Goal: Task Accomplishment & Management: Use online tool/utility

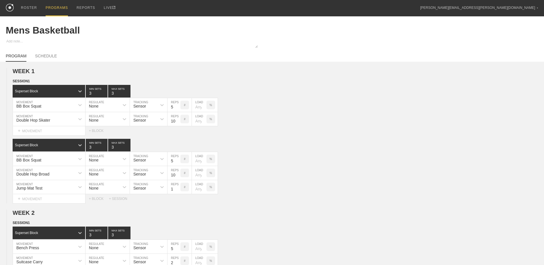
click at [54, 9] on div "PROGRAMS" at bounding box center [57, 8] width 22 height 16
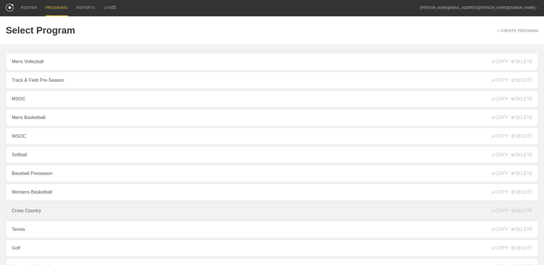
click at [73, 210] on link "Cross Country" at bounding box center [272, 210] width 532 height 17
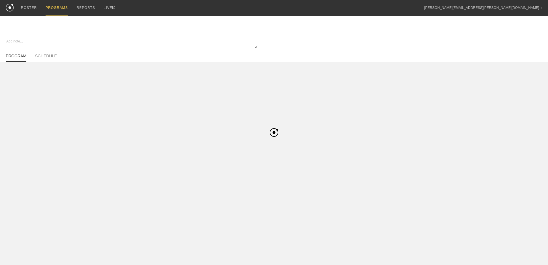
type textarea "x"
type input "Cross Country"
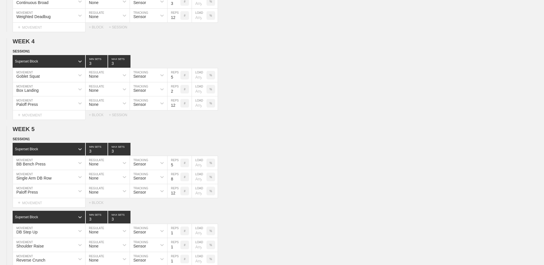
scroll to position [486, 0]
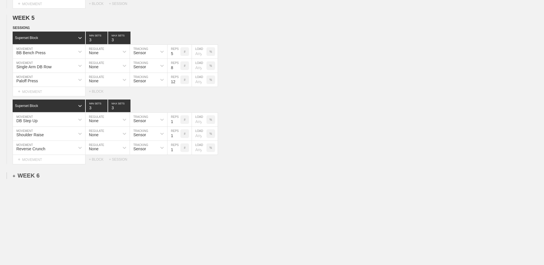
click at [31, 173] on div "+ WEEK 6" at bounding box center [26, 175] width 27 height 7
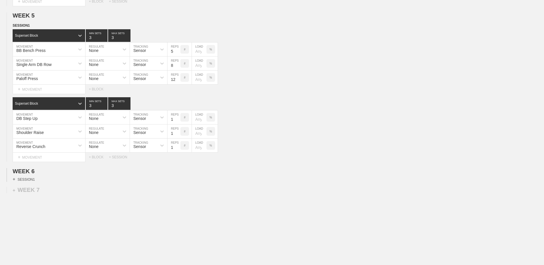
click at [19, 181] on div "+ SESSION 1" at bounding box center [24, 179] width 22 height 5
click at [37, 189] on div "+ BLOCK" at bounding box center [49, 189] width 72 height 9
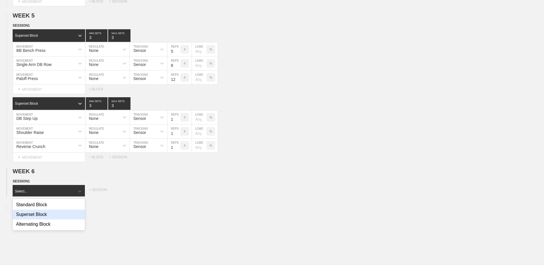
click at [50, 219] on div "Superset Block" at bounding box center [49, 215] width 72 height 10
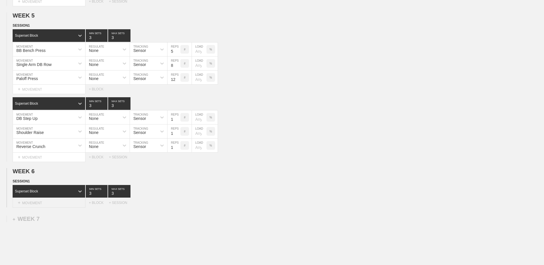
click at [55, 208] on div "+ MOVEMENT" at bounding box center [49, 202] width 73 height 9
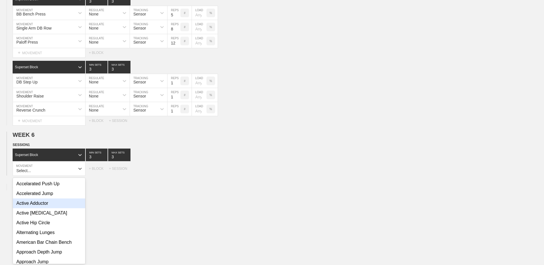
scroll to position [526, 0]
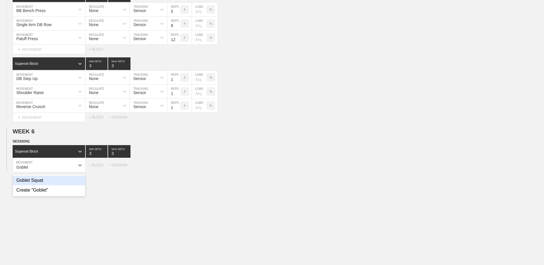
click at [54, 185] on div "Goblet Squat" at bounding box center [49, 180] width 72 height 10
type input "Goblet"
click at [179, 171] on input "7" at bounding box center [173, 165] width 13 height 14
click at [178, 171] on input "6" at bounding box center [173, 165] width 13 height 14
type input "5"
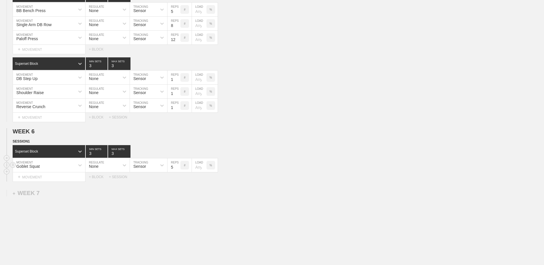
click at [178, 171] on input "5" at bounding box center [173, 165] width 13 height 14
click at [75, 178] on div "+ MOVEMENT" at bounding box center [49, 176] width 73 height 9
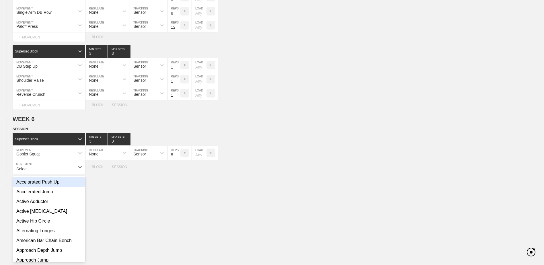
scroll to position [540, 0]
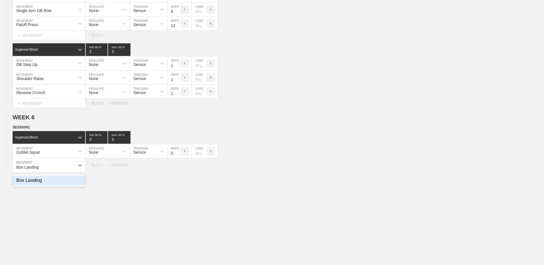
click at [74, 185] on div "Box Landing" at bounding box center [49, 180] width 72 height 10
type input "Box Landing"
click at [55, 175] on div "+ MOVEMENT" at bounding box center [49, 176] width 73 height 9
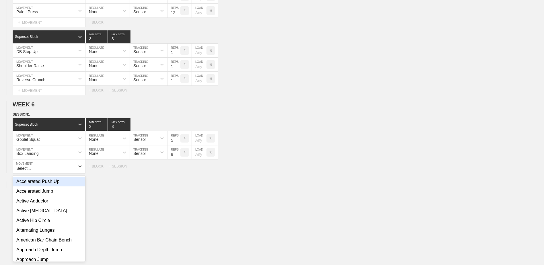
scroll to position [554, 0]
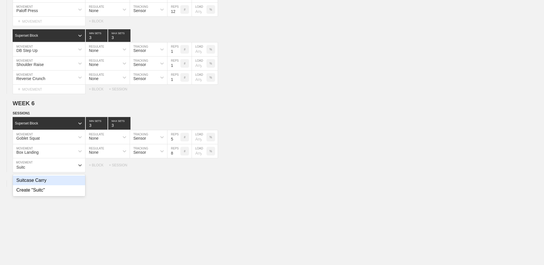
click at [48, 183] on div "Suitcase Carry" at bounding box center [49, 180] width 72 height 10
type input "Suitc"
click at [178, 157] on input "7" at bounding box center [173, 151] width 13 height 14
click at [178, 157] on input "6" at bounding box center [173, 151] width 13 height 14
click at [178, 157] on input "5" at bounding box center [173, 151] width 13 height 14
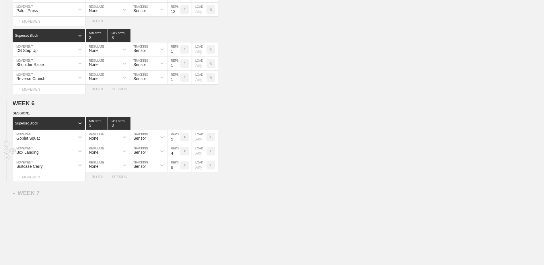
click at [178, 157] on input "4" at bounding box center [173, 151] width 13 height 14
click at [178, 157] on input "3" at bounding box center [173, 151] width 13 height 14
click at [178, 157] on input "2" at bounding box center [173, 151] width 13 height 14
click at [178, 157] on input "1" at bounding box center [173, 151] width 13 height 14
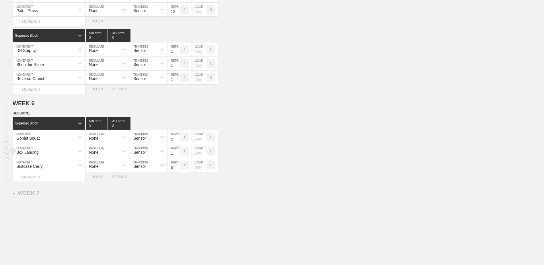
type input "1"
click at [177, 167] on input "9" at bounding box center [173, 165] width 13 height 14
click at [177, 167] on input "10" at bounding box center [173, 165] width 13 height 14
click at [177, 167] on input "11" at bounding box center [173, 165] width 13 height 14
click at [177, 167] on input "12" at bounding box center [173, 165] width 13 height 14
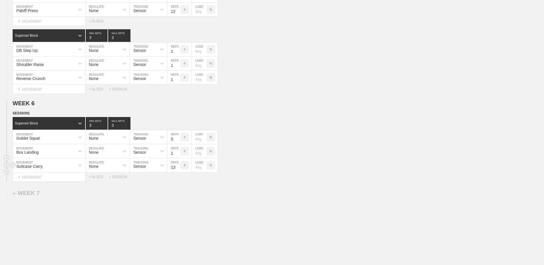
click at [177, 167] on input "13" at bounding box center [173, 165] width 13 height 14
click at [177, 167] on input "14" at bounding box center [173, 165] width 13 height 14
click at [177, 167] on input "15" at bounding box center [173, 165] width 13 height 14
click at [177, 167] on input "16" at bounding box center [173, 165] width 13 height 14
click at [177, 167] on input "17" at bounding box center [173, 165] width 13 height 14
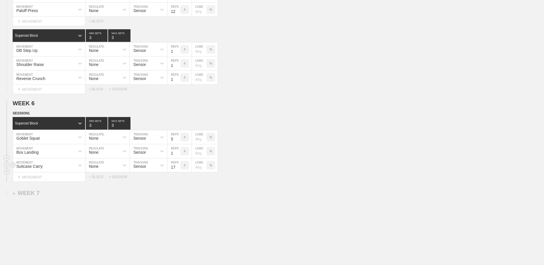
click at [177, 167] on input "18" at bounding box center [173, 165] width 13 height 14
click at [177, 167] on input "19" at bounding box center [173, 165] width 13 height 14
click at [177, 167] on input "20" at bounding box center [173, 165] width 13 height 14
click at [177, 167] on input "21" at bounding box center [173, 165] width 13 height 14
click at [177, 167] on input "22" at bounding box center [173, 165] width 13 height 14
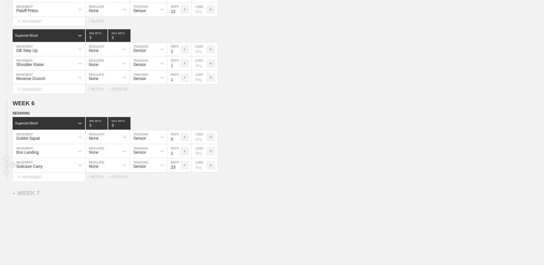
click at [177, 167] on input "23" at bounding box center [173, 165] width 13 height 14
click at [177, 167] on input "24" at bounding box center [173, 165] width 13 height 14
click at [177, 167] on input "25" at bounding box center [173, 165] width 13 height 14
click at [177, 167] on input "26" at bounding box center [173, 165] width 13 height 14
click at [177, 167] on input "27" at bounding box center [173, 165] width 13 height 14
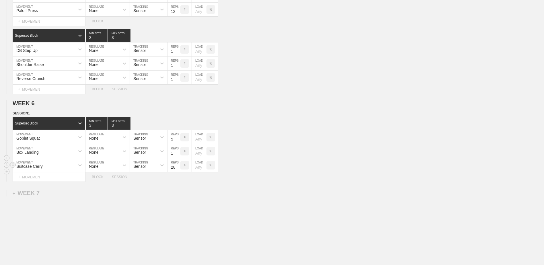
click at [177, 167] on input "28" at bounding box center [173, 165] width 13 height 14
click at [177, 167] on input "29" at bounding box center [173, 165] width 13 height 14
type input "30"
click at [177, 167] on input "30" at bounding box center [173, 165] width 13 height 14
click at [92, 179] on div "+ BLOCK" at bounding box center [99, 177] width 20 height 4
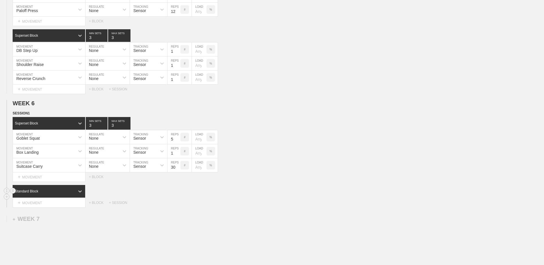
click at [47, 194] on div "Standard Block" at bounding box center [44, 191] width 62 height 5
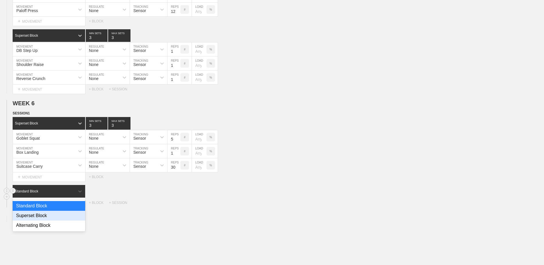
click at [46, 218] on div "Superset Block" at bounding box center [49, 216] width 73 height 10
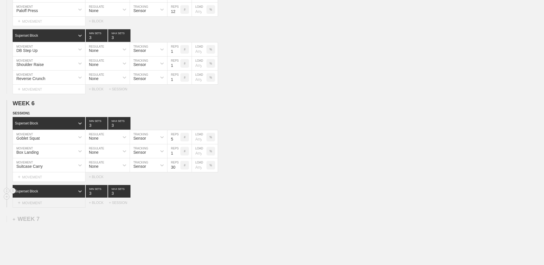
click at [49, 204] on div "+ MOVEMENT" at bounding box center [49, 202] width 73 height 9
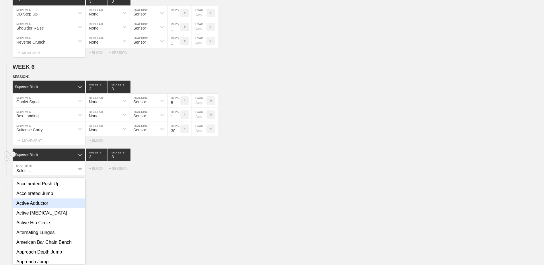
scroll to position [594, 0]
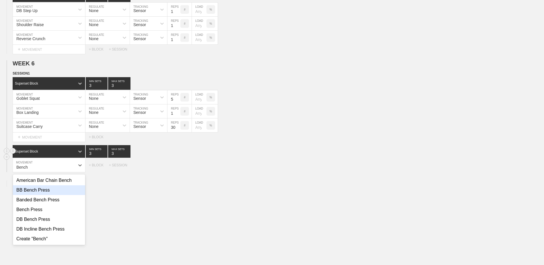
click at [47, 194] on div "BB Bench Press" at bounding box center [49, 190] width 72 height 10
type input "Bench"
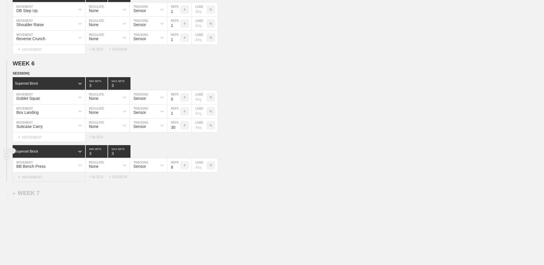
click at [36, 177] on div "+ MOVEMENT" at bounding box center [49, 176] width 73 height 9
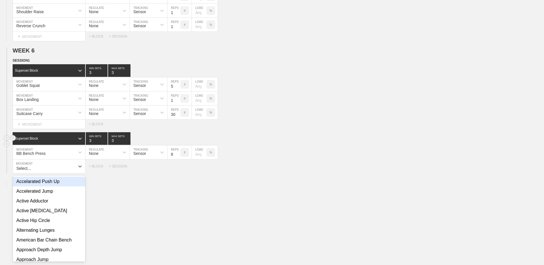
scroll to position [608, 0]
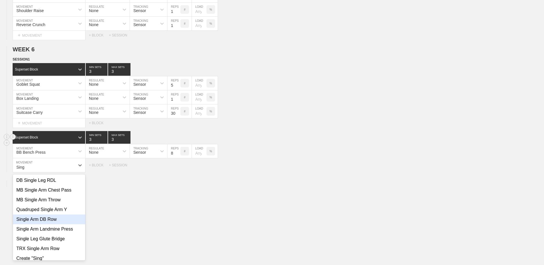
click at [61, 224] on div "Single Arm DB Row" at bounding box center [49, 219] width 72 height 10
type input "Sing"
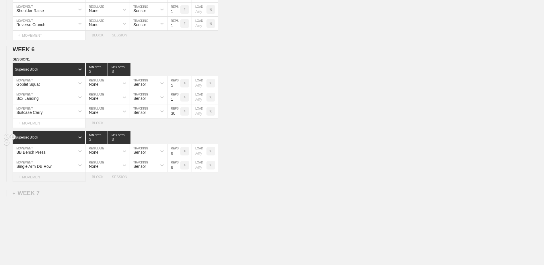
click at [28, 178] on div "+ MOVEMENT" at bounding box center [49, 176] width 73 height 9
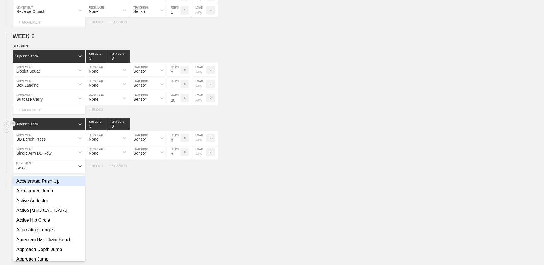
scroll to position [622, 0]
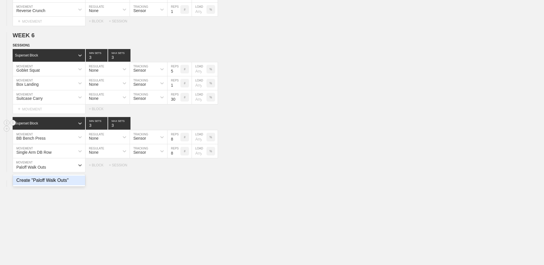
click at [34, 181] on div "Create "Paloff Walk Outs"" at bounding box center [49, 180] width 72 height 10
type input "Paloff Walk Outs"
click at [178, 168] on input "9" at bounding box center [173, 165] width 13 height 14
type input "10"
click at [178, 168] on input "10" at bounding box center [173, 165] width 13 height 14
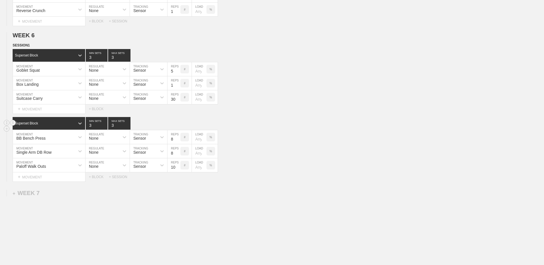
click at [179, 143] on input "7" at bounding box center [173, 137] width 13 height 14
click at [179, 142] on input "6" at bounding box center [173, 137] width 13 height 14
type input "5"
click at [179, 142] on input "5" at bounding box center [173, 137] width 13 height 14
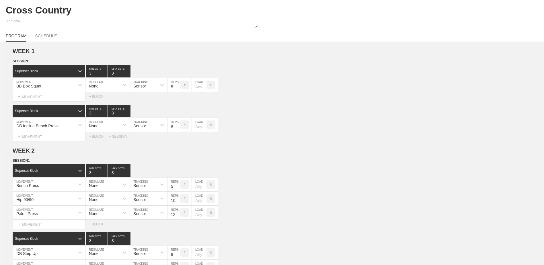
scroll to position [0, 0]
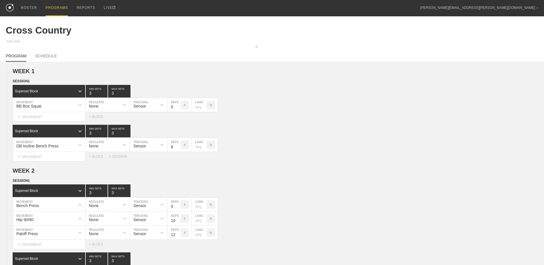
click at [54, 5] on div "PROGRAMS" at bounding box center [57, 8] width 22 height 16
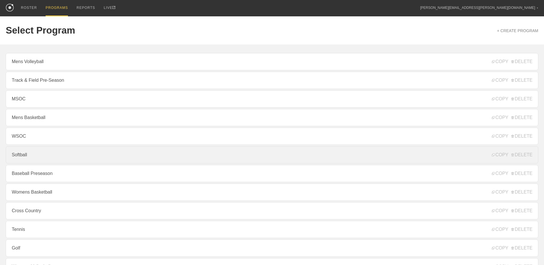
scroll to position [62, 0]
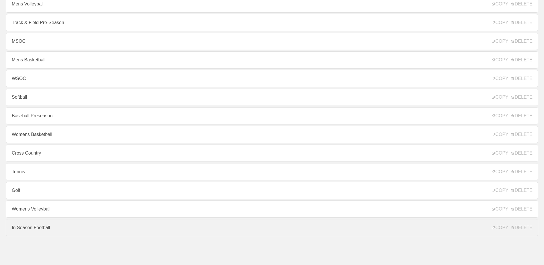
click at [91, 228] on link "In Season Football" at bounding box center [272, 227] width 532 height 17
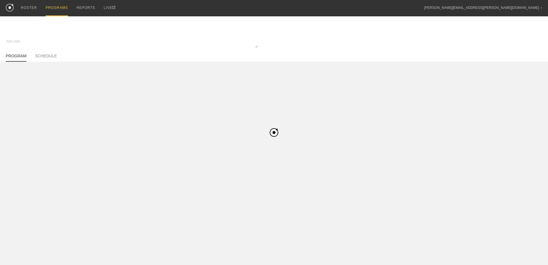
type textarea "x"
type input "In Season Football"
type textarea "Block 1"
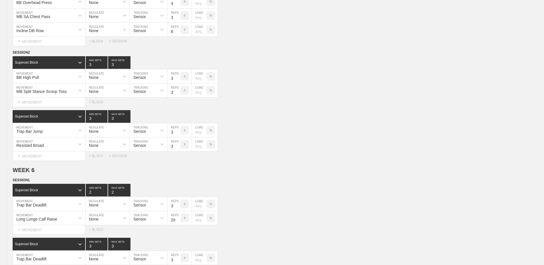
scroll to position [1883, 0]
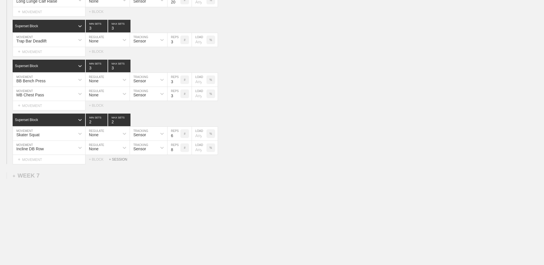
click at [116, 159] on div "+ SESSION" at bounding box center [120, 159] width 23 height 4
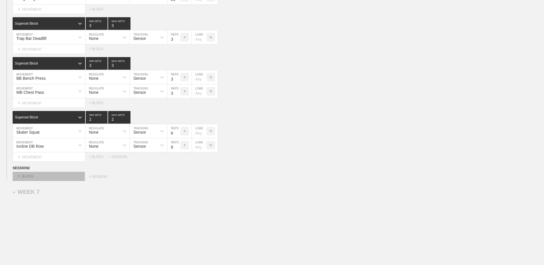
click at [75, 178] on div "+ BLOCK" at bounding box center [49, 176] width 72 height 9
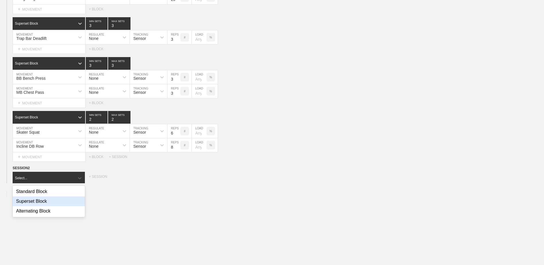
click at [64, 206] on div "Superset Block" at bounding box center [49, 201] width 72 height 10
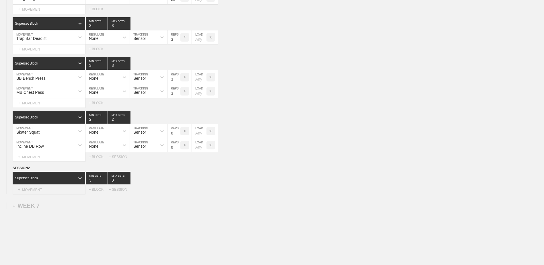
click at [54, 194] on div "+ MOVEMENT" at bounding box center [49, 189] width 73 height 9
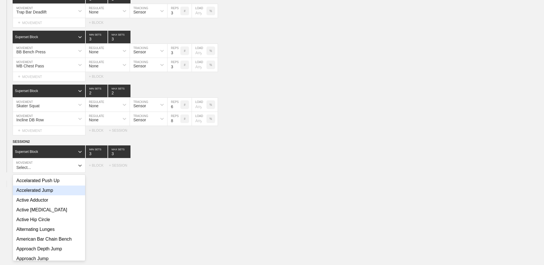
scroll to position [1910, 0]
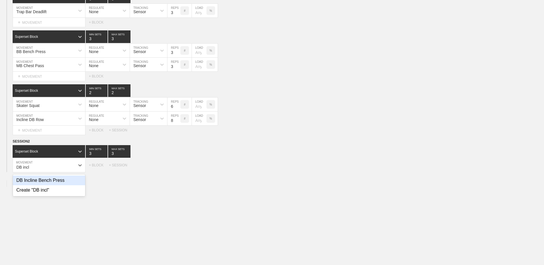
click at [69, 185] on div "DB Incline Bench Press" at bounding box center [49, 180] width 72 height 10
type input "DB incl"
click at [54, 176] on div "+ MOVEMENT" at bounding box center [49, 176] width 73 height 9
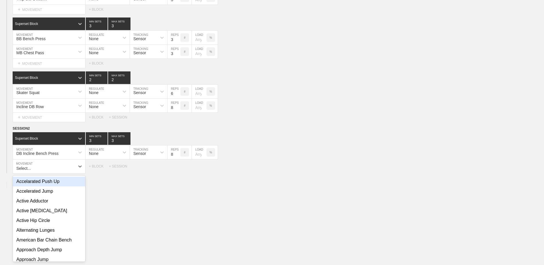
scroll to position [1924, 0]
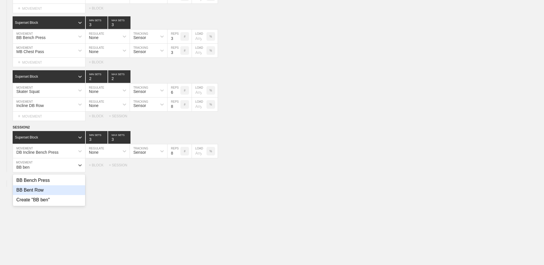
click at [62, 195] on div "BB Bent Row" at bounding box center [49, 190] width 72 height 10
type input "BB ben"
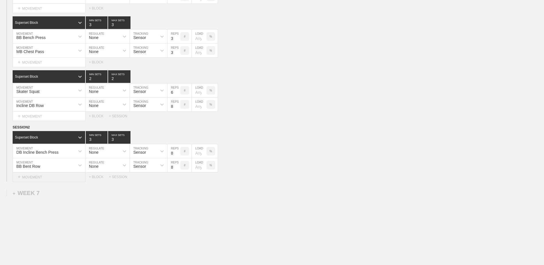
click at [68, 177] on div "+ MOVEMENT" at bounding box center [49, 176] width 73 height 9
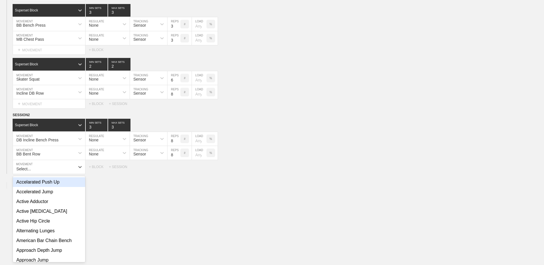
scroll to position [1938, 0]
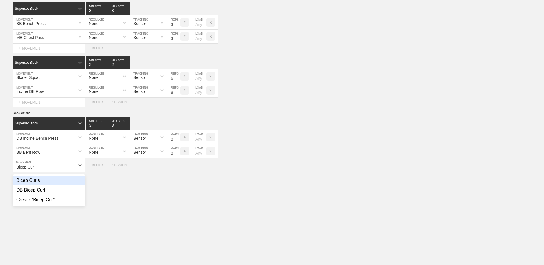
click at [71, 183] on div "Bicep Curls" at bounding box center [49, 180] width 72 height 10
type input "Bicep Cur"
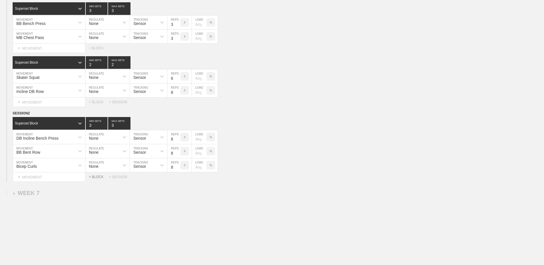
click at [97, 179] on div "+ BLOCK" at bounding box center [99, 177] width 20 height 4
click at [60, 194] on div "Standard Block" at bounding box center [44, 191] width 62 height 5
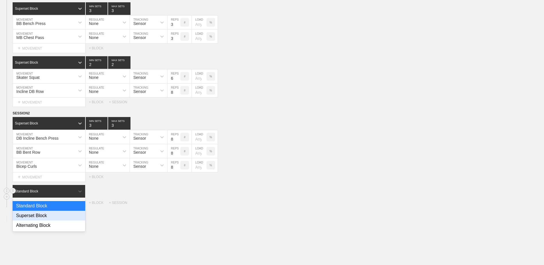
click at [61, 216] on div "Superset Block" at bounding box center [49, 216] width 73 height 10
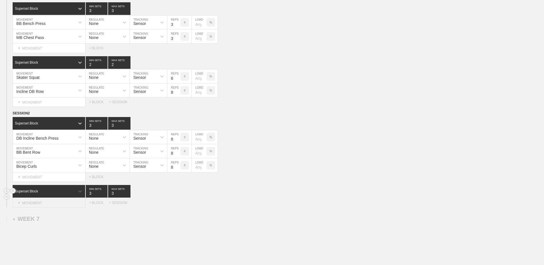
click at [58, 205] on div "+ MOVEMENT" at bounding box center [49, 202] width 73 height 9
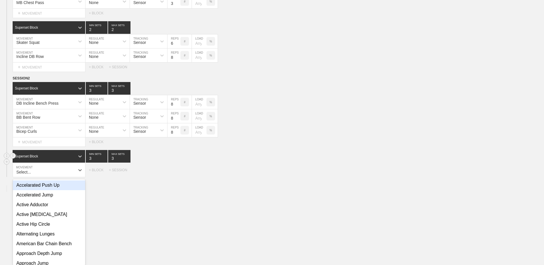
scroll to position [1977, 0]
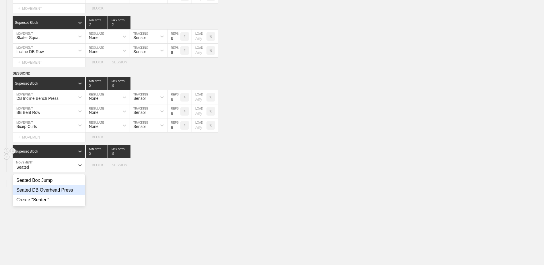
click at [60, 195] on div "Seated DB Overhead Press" at bounding box center [49, 190] width 72 height 10
type input "Seated"
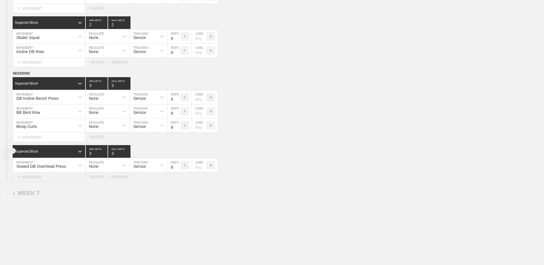
click at [76, 178] on div "+ MOVEMENT" at bounding box center [49, 176] width 73 height 9
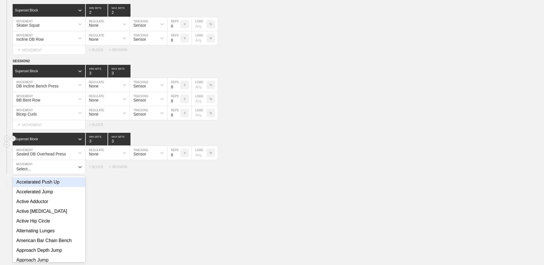
scroll to position [1991, 0]
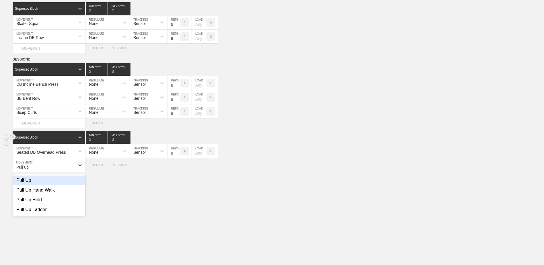
click at [65, 183] on div "Pull Up" at bounding box center [49, 180] width 72 height 10
type input "Pull up"
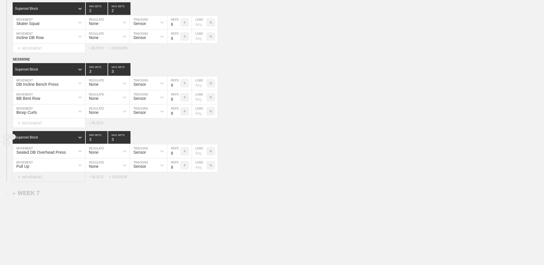
click at [68, 181] on div "+ MOVEMENT" at bounding box center [49, 176] width 73 height 9
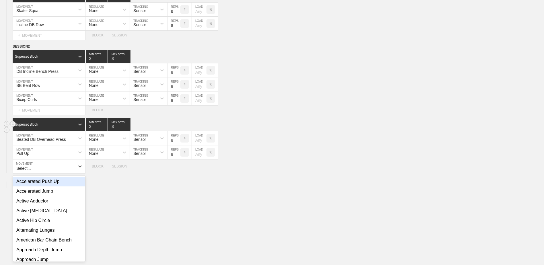
scroll to position [2006, 0]
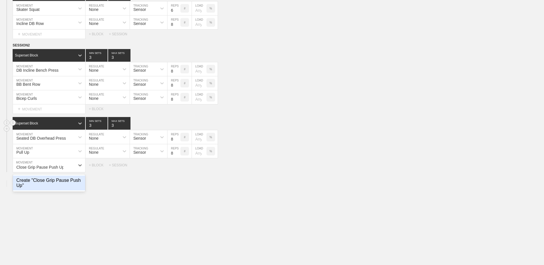
type input "Close Grip Pause Push Up"
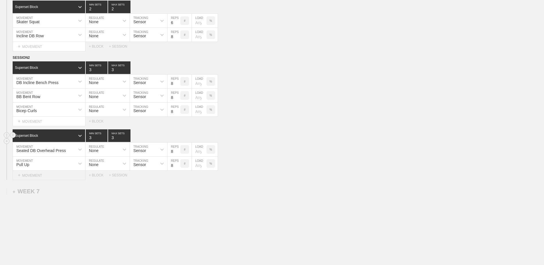
scroll to position [1989, 0]
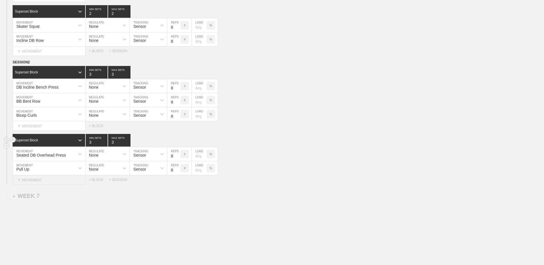
click at [61, 184] on div "+ MOVEMENT" at bounding box center [49, 179] width 73 height 9
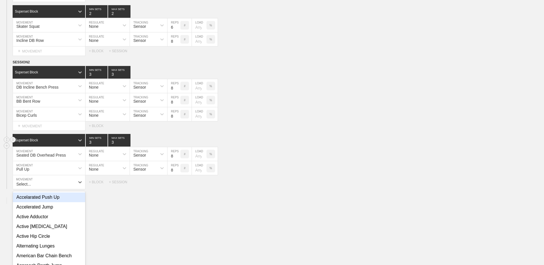
scroll to position [2006, 0]
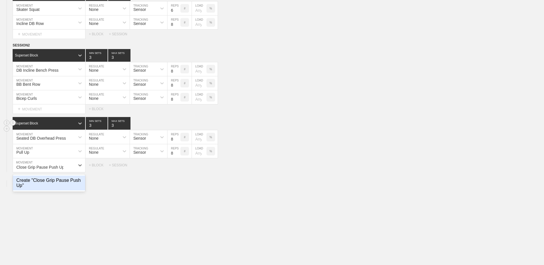
click at [61, 182] on div "Create "Close Grip Pause Push Up"" at bounding box center [49, 182] width 72 height 15
type input "Close Grip Pause Push Up"
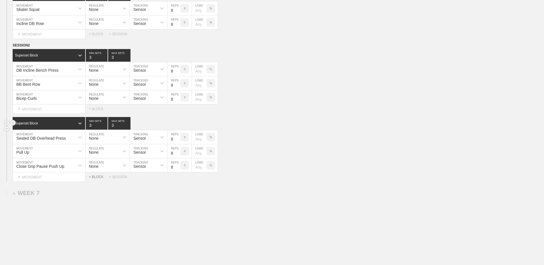
click at [97, 179] on div "+ BLOCK" at bounding box center [99, 177] width 20 height 4
click at [64, 190] on div "Standard Block" at bounding box center [49, 191] width 73 height 13
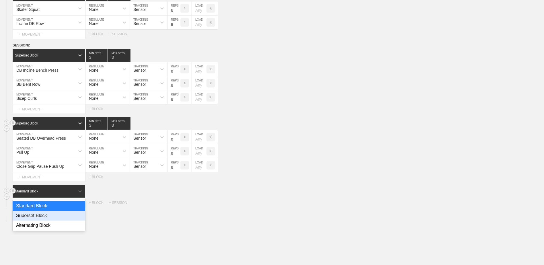
click at [64, 218] on div "Superset Block" at bounding box center [49, 216] width 73 height 10
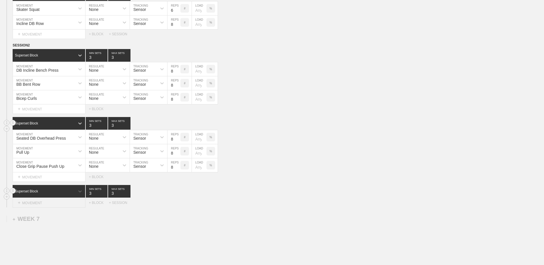
click at [57, 207] on div "+ MOVEMENT" at bounding box center [49, 202] width 73 height 9
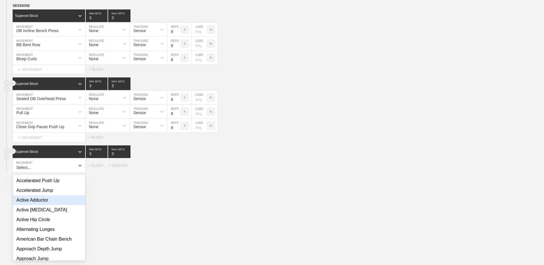
scroll to position [2045, 0]
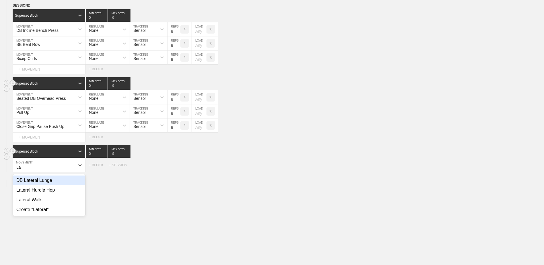
type input "L"
click at [61, 185] on div "Create "DB Lateral Raise"" at bounding box center [49, 180] width 72 height 10
type input "DB Lateral Raise"
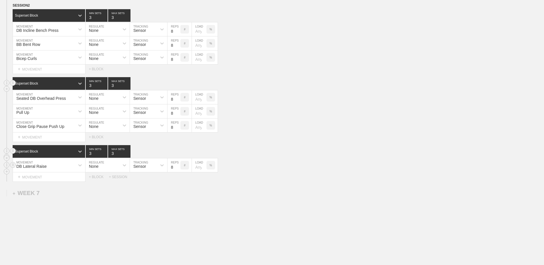
click at [177, 167] on input "8" at bounding box center [173, 165] width 13 height 14
click at [178, 167] on input "9" at bounding box center [173, 165] width 13 height 14
click at [178, 167] on input "10" at bounding box center [173, 165] width 13 height 14
click at [178, 167] on input "11" at bounding box center [173, 165] width 13 height 14
type input "12"
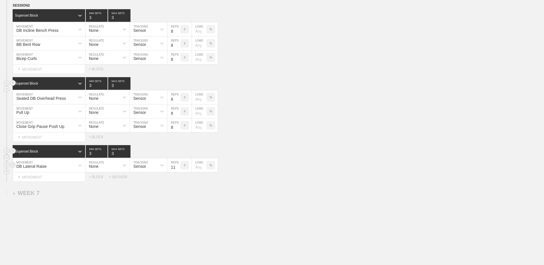
click at [178, 167] on input "12" at bounding box center [173, 165] width 13 height 14
click at [67, 181] on div "+ MOVEMENT" at bounding box center [49, 176] width 73 height 9
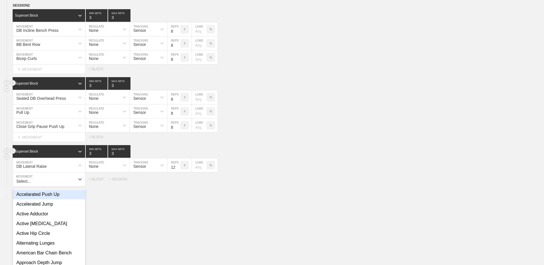
scroll to position [2059, 0]
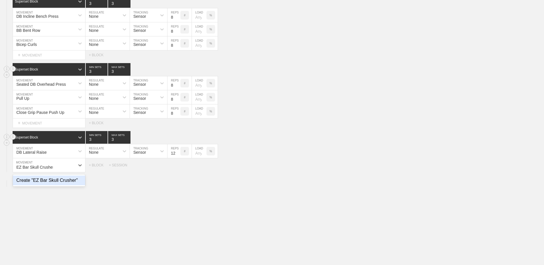
click at [75, 185] on div "Create "EZ Bar Skull Crusher"" at bounding box center [49, 180] width 72 height 10
type input "EZ Bar Skull Crusher"
click at [177, 168] on input "9" at bounding box center [173, 165] width 13 height 14
click at [177, 168] on input "10" at bounding box center [173, 165] width 13 height 14
click at [177, 168] on input "11" at bounding box center [173, 165] width 13 height 14
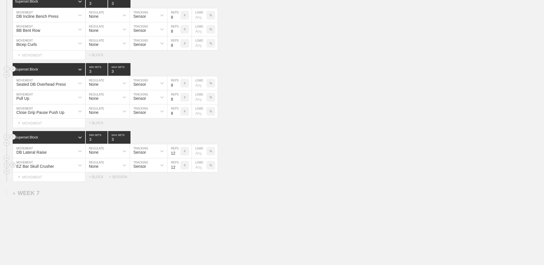
type input "12"
click at [177, 168] on input "12" at bounding box center [173, 165] width 13 height 14
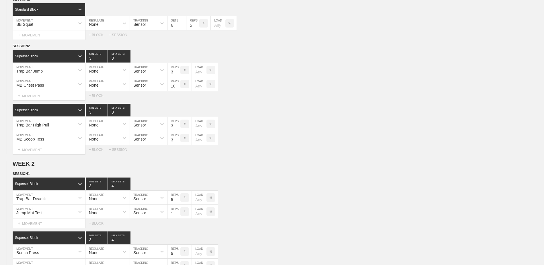
scroll to position [0, 0]
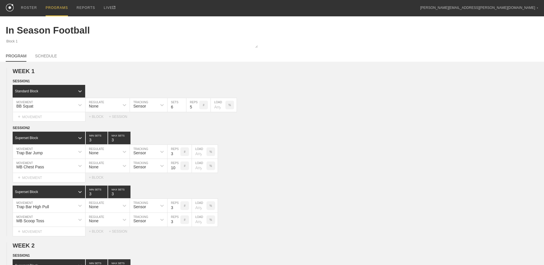
click at [57, 7] on div "PROGRAMS" at bounding box center [57, 8] width 22 height 16
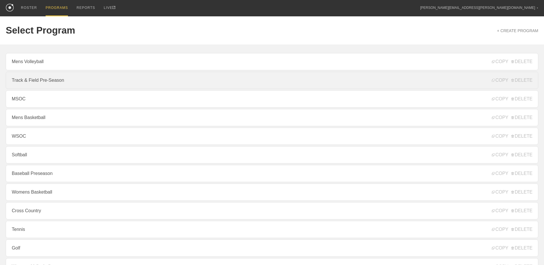
click at [61, 86] on link "Track & Field Pre-Season" at bounding box center [272, 80] width 532 height 17
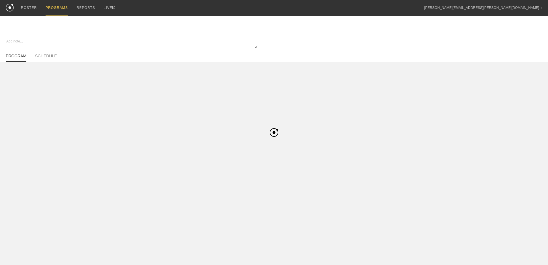
type textarea "x"
type input "Track & Field Pre-Season"
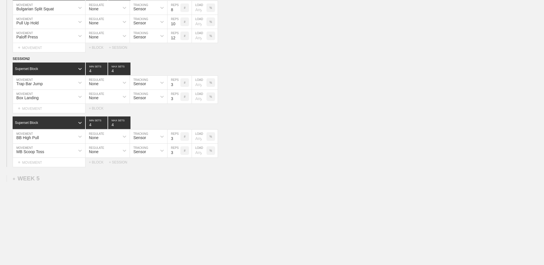
scroll to position [1065, 0]
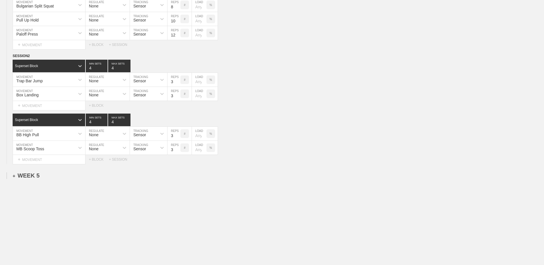
click at [28, 175] on div "+ WEEK 5" at bounding box center [26, 175] width 27 height 7
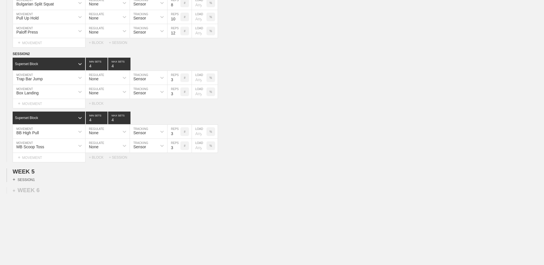
click at [28, 180] on div "+ SESSION 1" at bounding box center [24, 179] width 22 height 5
click at [46, 193] on div "+ BLOCK" at bounding box center [49, 189] width 72 height 9
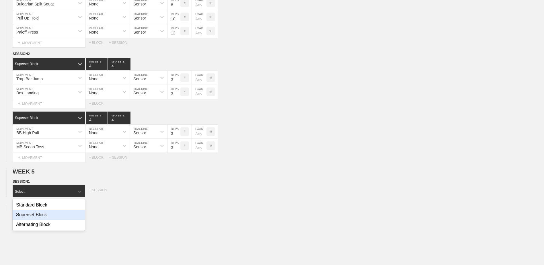
click at [52, 220] on div "Superset Block" at bounding box center [49, 215] width 72 height 10
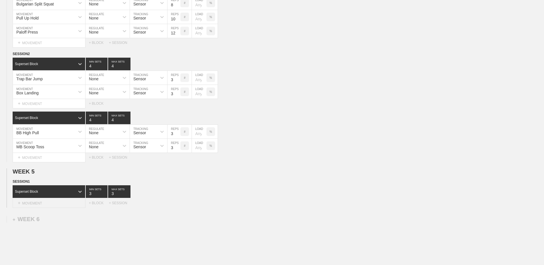
click at [52, 203] on div "+ MOVEMENT" at bounding box center [49, 202] width 73 height 9
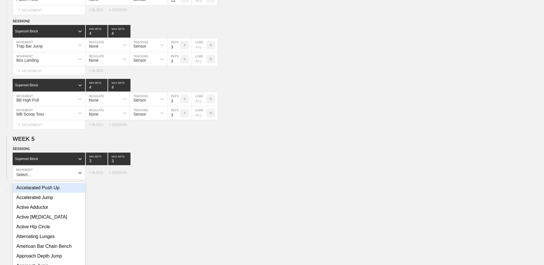
scroll to position [1105, 0]
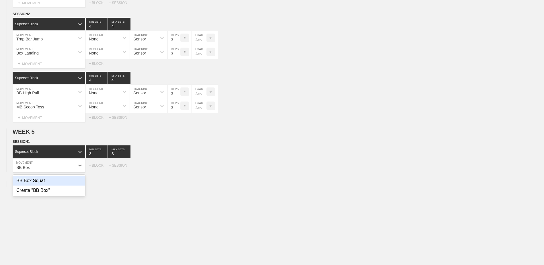
click at [45, 183] on div "BB Box Squat" at bounding box center [49, 181] width 72 height 10
type input "BB Box"
click at [177, 171] on input "7" at bounding box center [173, 166] width 13 height 14
click at [177, 171] on input "6" at bounding box center [173, 166] width 13 height 14
type input "5"
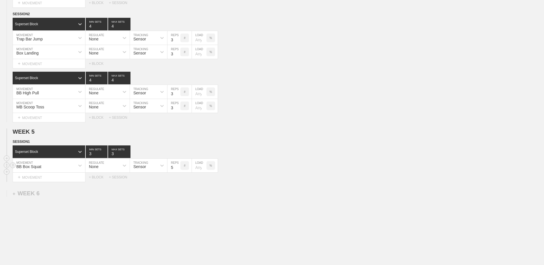
click at [177, 171] on input "5" at bounding box center [173, 166] width 13 height 14
type input "2"
click at [105, 156] on input "2" at bounding box center [97, 151] width 22 height 13
type input "2"
click at [127, 156] on input "2" at bounding box center [119, 151] width 22 height 13
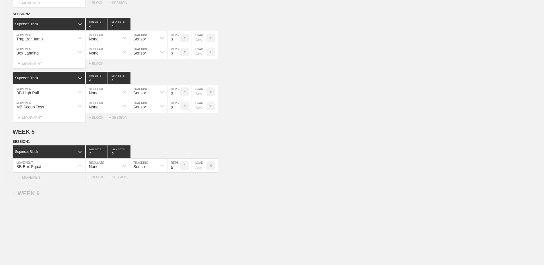
click at [57, 180] on div "+ MOVEMENT" at bounding box center [49, 177] width 73 height 9
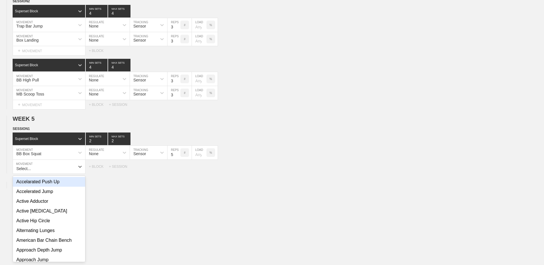
scroll to position [1119, 0]
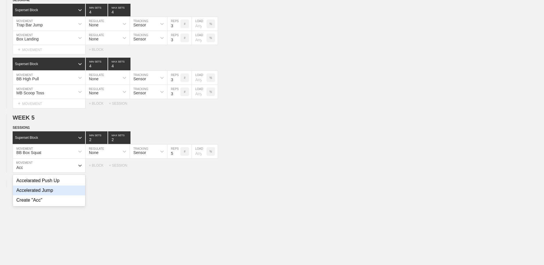
click at [62, 195] on div "Accelerated Jump" at bounding box center [49, 190] width 72 height 10
type input "Acc"
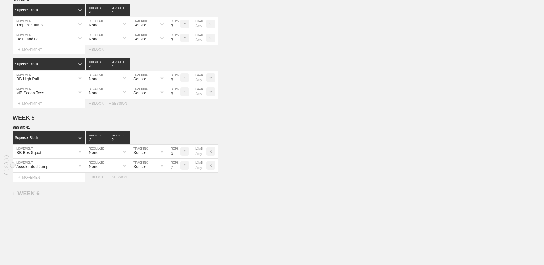
click at [177, 170] on input "7" at bounding box center [173, 166] width 13 height 14
type input "6"
click at [177, 170] on input "6" at bounding box center [173, 166] width 13 height 14
click at [97, 179] on div "+ BLOCK" at bounding box center [99, 177] width 20 height 4
click at [61, 191] on div "Standard Block" at bounding box center [44, 191] width 62 height 5
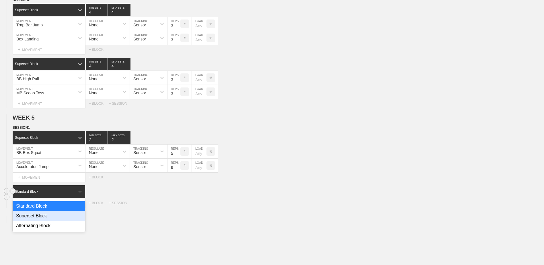
click at [59, 216] on div "Superset Block" at bounding box center [49, 216] width 73 height 10
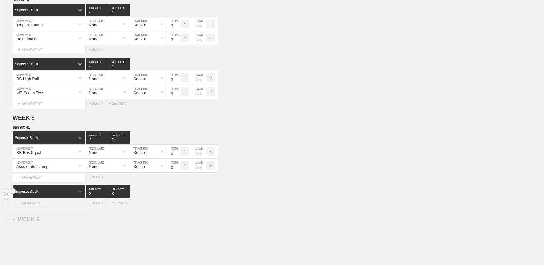
click at [53, 207] on div "+ MOVEMENT" at bounding box center [49, 202] width 73 height 9
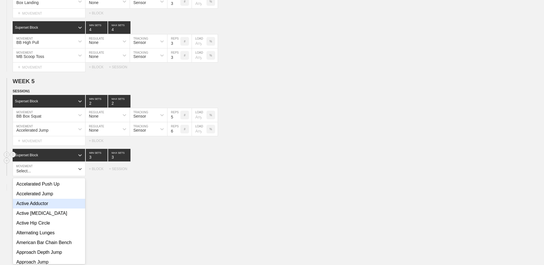
scroll to position [1159, 0]
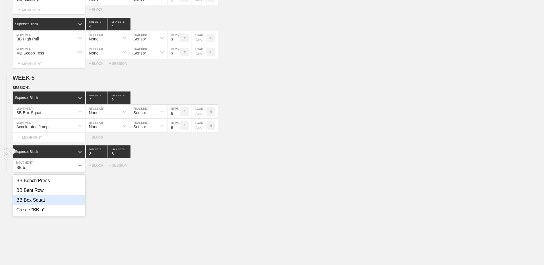
click at [45, 204] on div "BB Box Squat" at bounding box center [49, 200] width 72 height 10
type input "BB b"
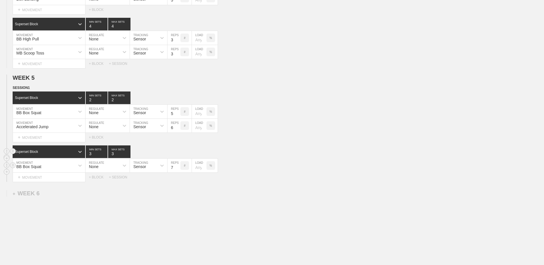
click at [178, 170] on input "7" at bounding box center [173, 166] width 13 height 14
click at [178, 170] on input "6" at bounding box center [173, 166] width 13 height 14
type input "5"
click at [178, 170] on input "5" at bounding box center [173, 166] width 13 height 14
click at [74, 182] on div "+ MOVEMENT" at bounding box center [49, 177] width 73 height 9
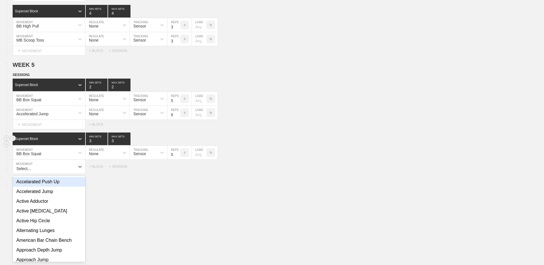
scroll to position [1173, 0]
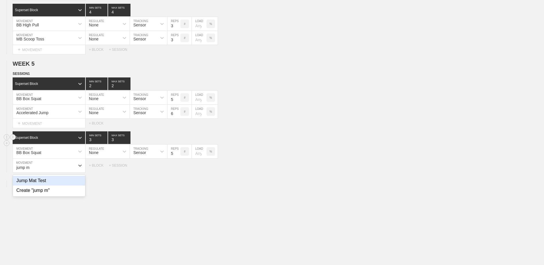
click at [74, 183] on div "Jump Mat Test" at bounding box center [49, 181] width 72 height 10
type input "jump m"
click at [177, 171] on input "7" at bounding box center [173, 166] width 13 height 14
click at [177, 171] on input "6" at bounding box center [173, 166] width 13 height 14
click at [177, 171] on input "5" at bounding box center [173, 166] width 13 height 14
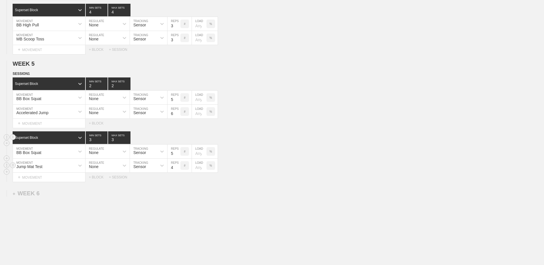
click at [177, 171] on input "4" at bounding box center [173, 166] width 13 height 14
click at [177, 171] on input "3" at bounding box center [173, 166] width 13 height 14
click at [177, 171] on input "2" at bounding box center [173, 166] width 13 height 14
type input "1"
click at [177, 171] on input "1" at bounding box center [173, 166] width 13 height 14
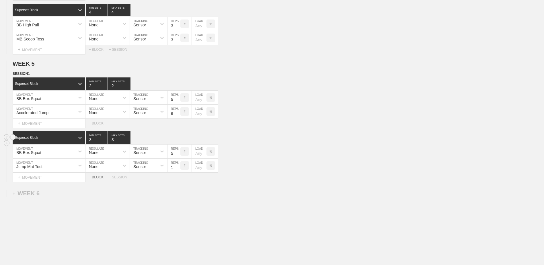
click at [99, 179] on div "+ BLOCK" at bounding box center [99, 177] width 20 height 4
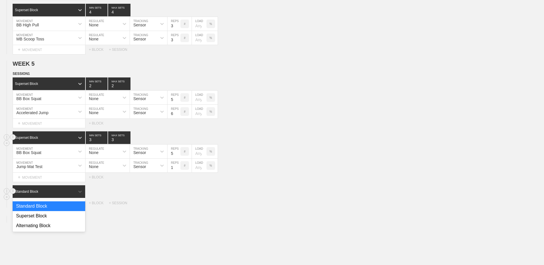
click at [71, 192] on div "Standard Block" at bounding box center [44, 191] width 62 height 5
click at [64, 214] on div "Superset Block" at bounding box center [49, 216] width 73 height 10
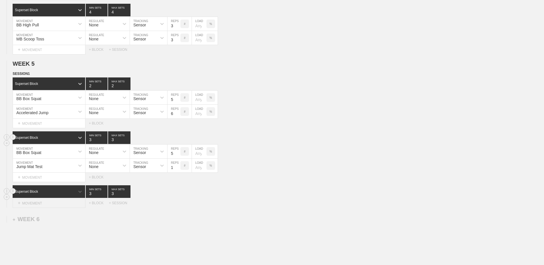
click at [58, 207] on div "+ MOVEMENT" at bounding box center [49, 202] width 73 height 9
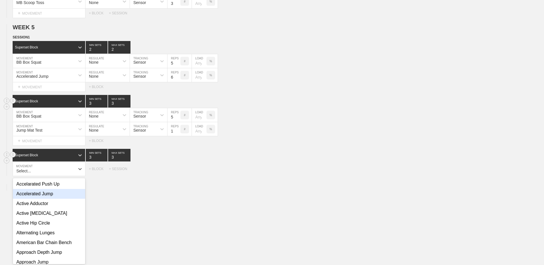
scroll to position [1213, 0]
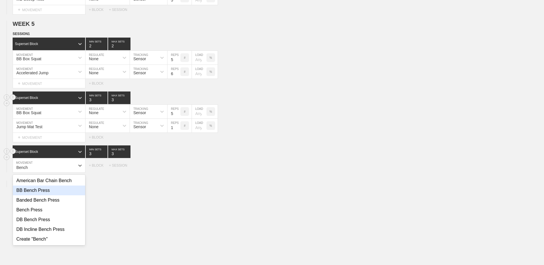
click at [54, 192] on div "BB Bench Press" at bounding box center [49, 190] width 72 height 10
type input "Bench"
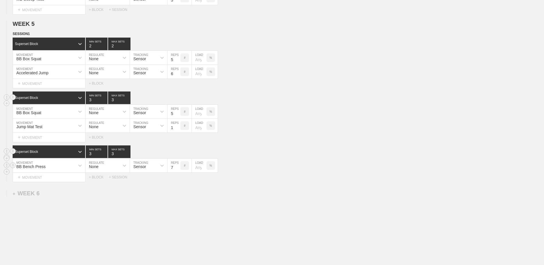
click at [178, 170] on input "7" at bounding box center [173, 166] width 13 height 14
click at [178, 170] on input "6" at bounding box center [173, 166] width 13 height 14
type input "5"
click at [178, 170] on input "5" at bounding box center [173, 166] width 13 height 14
type input "4"
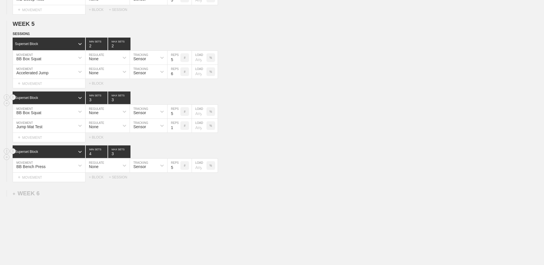
click at [106, 155] on input "4" at bounding box center [97, 151] width 22 height 13
type input "4"
click at [128, 154] on input "4" at bounding box center [119, 151] width 22 height 13
click at [64, 179] on div "+ MOVEMENT" at bounding box center [49, 177] width 73 height 9
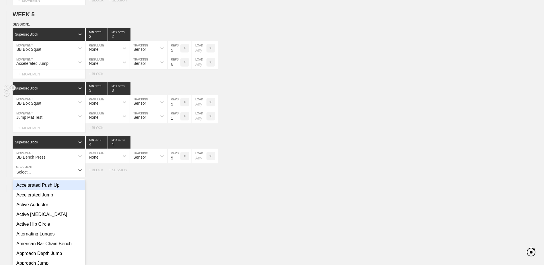
scroll to position [1227, 0]
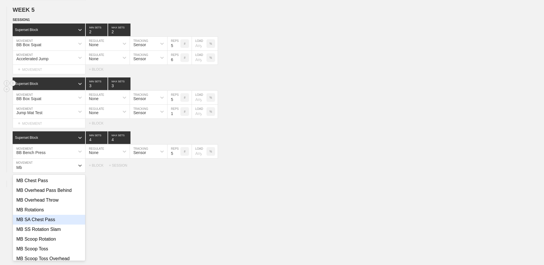
click at [68, 219] on div "MB SA Chest Pass" at bounding box center [49, 220] width 72 height 10
type input "Mb"
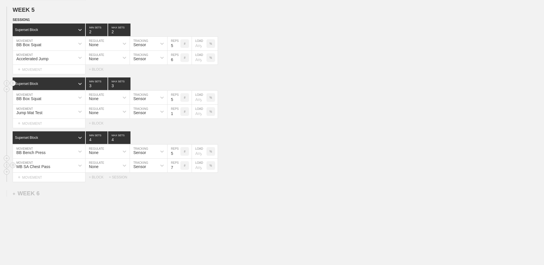
click at [177, 171] on input "7" at bounding box center [173, 166] width 13 height 14
click at [177, 170] on input "6" at bounding box center [173, 166] width 13 height 14
click at [177, 170] on input "5" at bounding box center [173, 166] width 13 height 14
click at [177, 170] on input "4" at bounding box center [173, 166] width 13 height 14
type input "3"
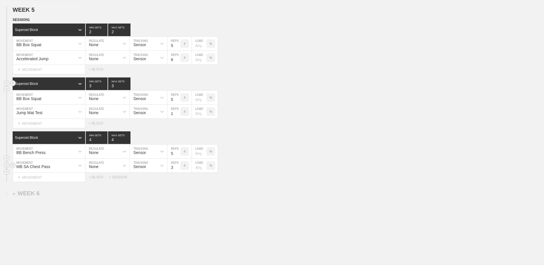
click at [177, 170] on input "3" at bounding box center [173, 166] width 13 height 14
click at [98, 179] on div "+ BLOCK" at bounding box center [99, 177] width 20 height 4
click at [48, 193] on div "Standard Block" at bounding box center [44, 191] width 62 height 5
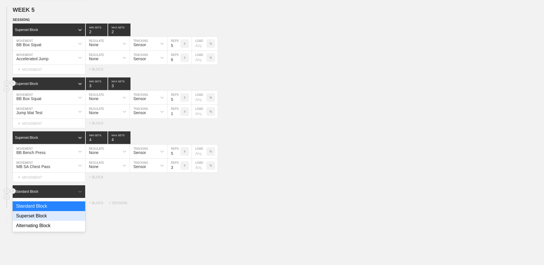
click at [44, 219] on div "Superset Block" at bounding box center [49, 216] width 73 height 10
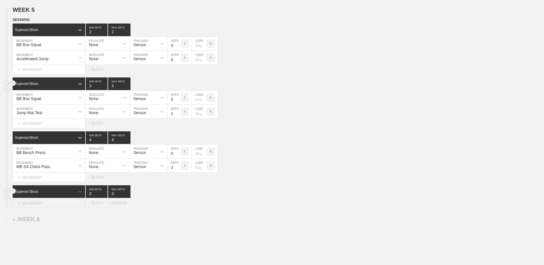
click at [45, 208] on div "+ MOVEMENT" at bounding box center [49, 202] width 73 height 9
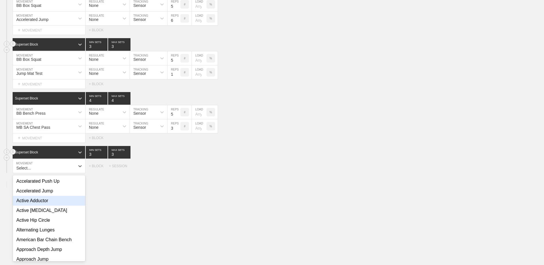
scroll to position [1267, 0]
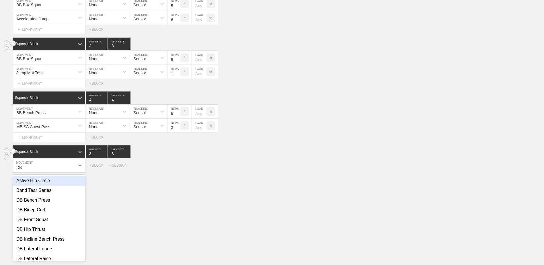
type input "D"
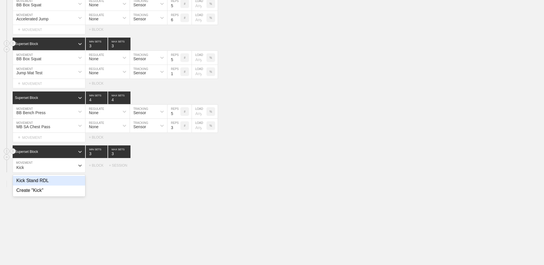
click at [42, 185] on div "Kick Stand RDL" at bounding box center [49, 181] width 72 height 10
type input "Kick"
click at [24, 177] on div "+ MOVEMENT" at bounding box center [49, 177] width 73 height 9
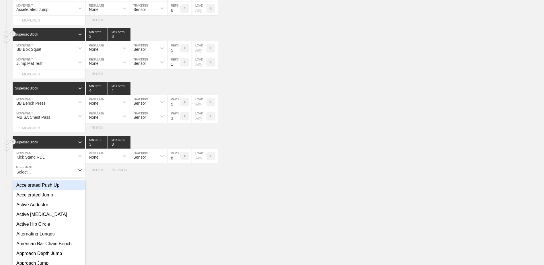
scroll to position [1281, 0]
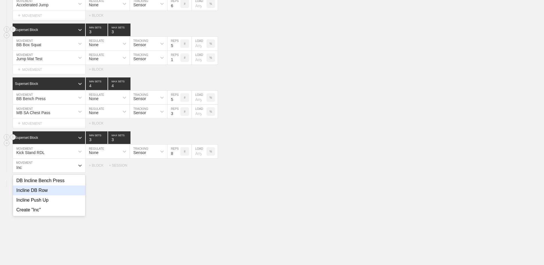
click at [57, 191] on div "Incline DB Row" at bounding box center [49, 190] width 72 height 10
type input "Inc"
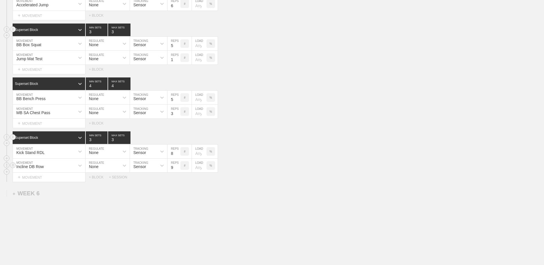
click at [177, 168] on input "9" at bounding box center [173, 166] width 13 height 14
type input "10"
click at [177, 168] on input "10" at bounding box center [173, 166] width 13 height 14
click at [51, 179] on div "+ MOVEMENT" at bounding box center [49, 177] width 73 height 9
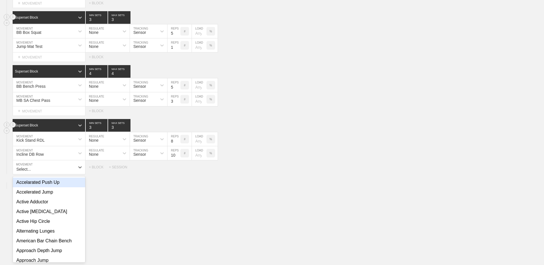
scroll to position [1295, 0]
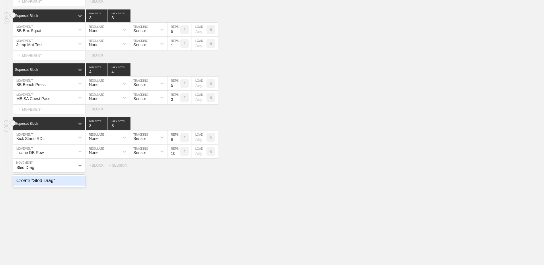
click at [48, 180] on div "Create "Sled Drag"" at bounding box center [49, 181] width 72 height 10
type input "Sled Drag"
click at [177, 170] on input "7" at bounding box center [173, 166] width 13 height 14
click at [177, 170] on input "6" at bounding box center [173, 166] width 13 height 14
click at [177, 170] on input "5" at bounding box center [173, 166] width 13 height 14
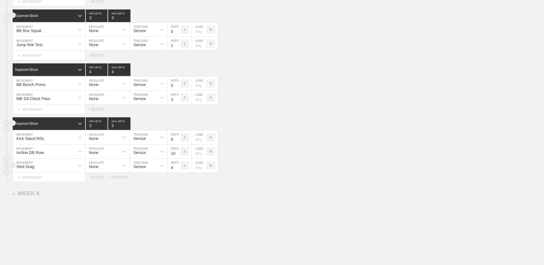
click at [177, 170] on input "4" at bounding box center [173, 166] width 13 height 14
click at [177, 170] on input "3" at bounding box center [173, 166] width 13 height 14
click at [177, 170] on input "2" at bounding box center [173, 166] width 13 height 14
type input "1"
click at [177, 170] on input "1" at bounding box center [173, 166] width 13 height 14
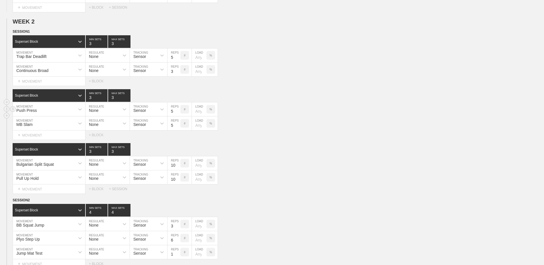
scroll to position [0, 0]
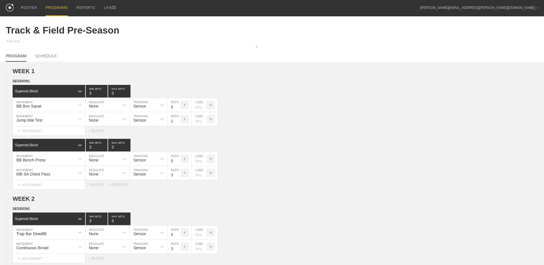
drag, startPoint x: 41, startPoint y: 11, endPoint x: 36, endPoint y: 12, distance: 5.8
click at [41, 11] on link "PROGRAMS" at bounding box center [56, 8] width 31 height 16
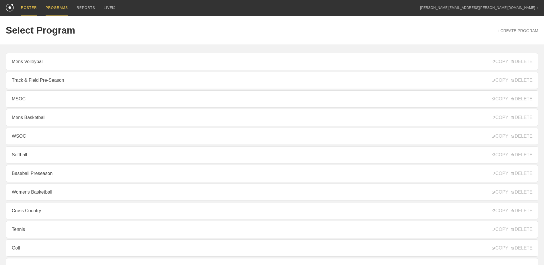
click at [29, 8] on div "ROSTER" at bounding box center [29, 8] width 16 height 16
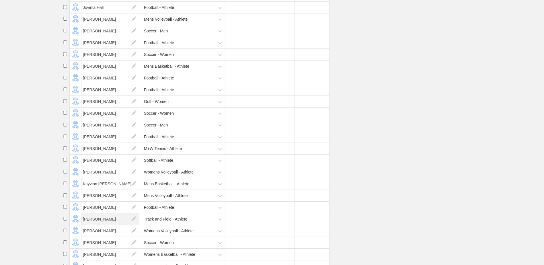
scroll to position [2608, 0]
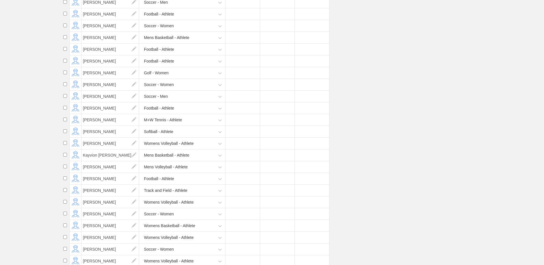
click at [173, 196] on div "Track and Field - Athlete" at bounding box center [165, 190] width 43 height 11
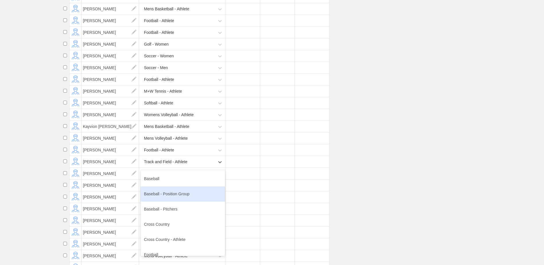
scroll to position [29, 0]
click at [171, 218] on div "Cross Country - Athlete" at bounding box center [182, 210] width 85 height 15
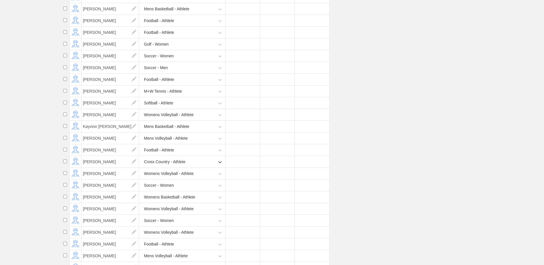
click at [375, 191] on li "[PERSON_NAME] Soccer - Women" at bounding box center [302, 185] width 483 height 12
